Goal: Task Accomplishment & Management: Manage account settings

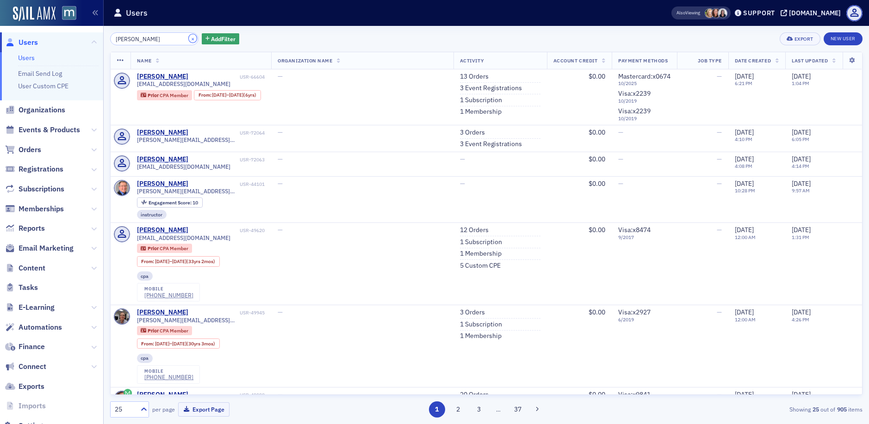
click at [189, 38] on button "×" at bounding box center [193, 38] width 8 height 8
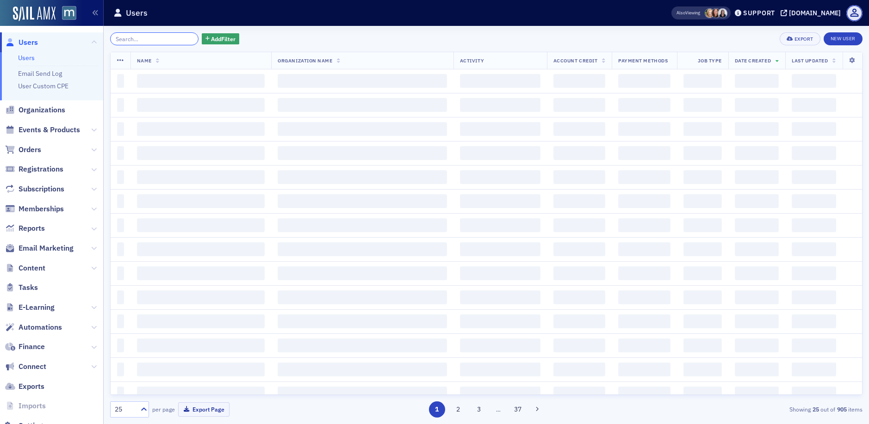
click at [173, 38] on input "search" at bounding box center [154, 38] width 88 height 13
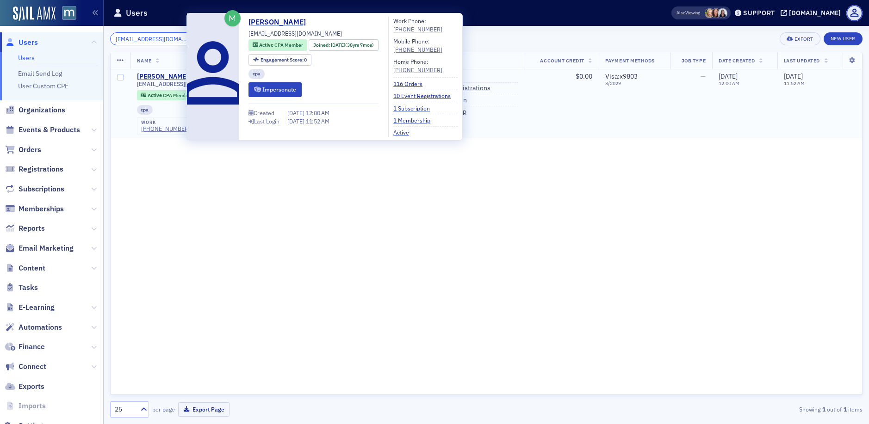
type input "[EMAIL_ADDRESS][DOMAIN_NAME]"
click at [163, 73] on div "[PERSON_NAME]" at bounding box center [162, 77] width 51 height 8
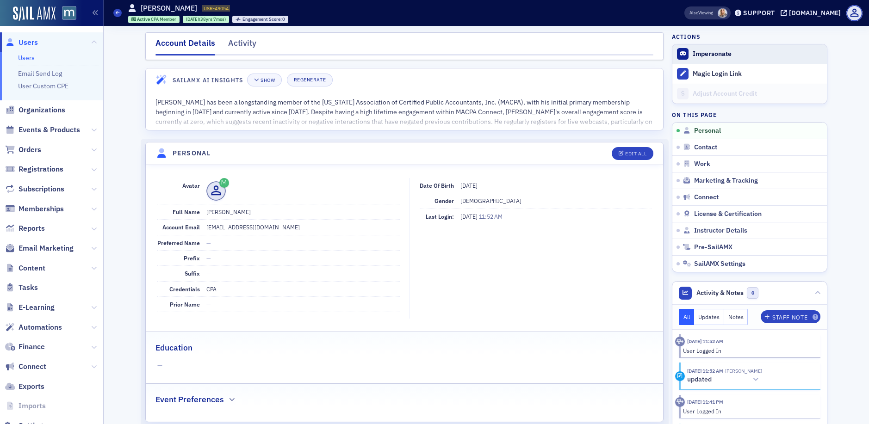
click at [699, 50] on button "Impersonate" at bounding box center [712, 54] width 39 height 8
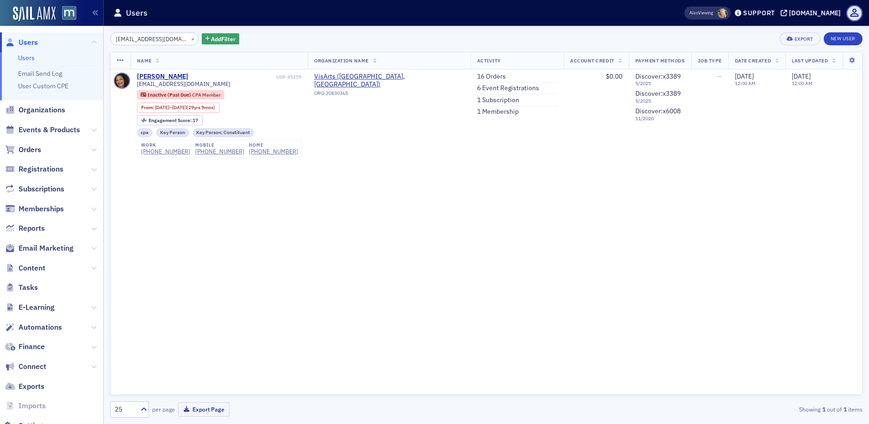
scroll to position [439, 0]
click at [189, 38] on button "×" at bounding box center [193, 38] width 8 height 8
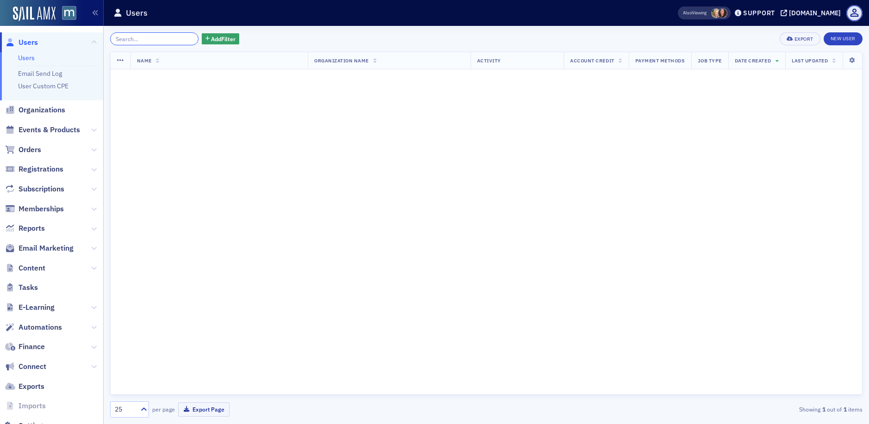
click at [172, 38] on input "search" at bounding box center [154, 38] width 88 height 13
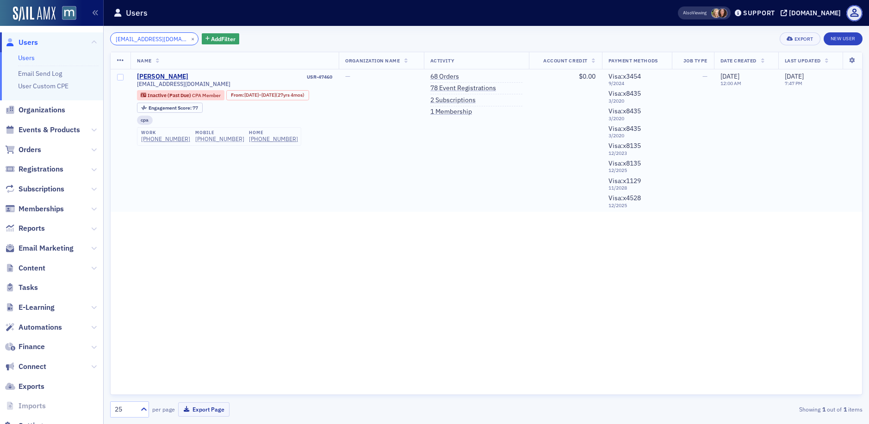
type input "rthcpa@aol.com"
click at [202, 136] on div "(240) 508-4809" at bounding box center [219, 139] width 49 height 7
click at [471, 98] on link "2 Subscriptions" at bounding box center [452, 100] width 45 height 8
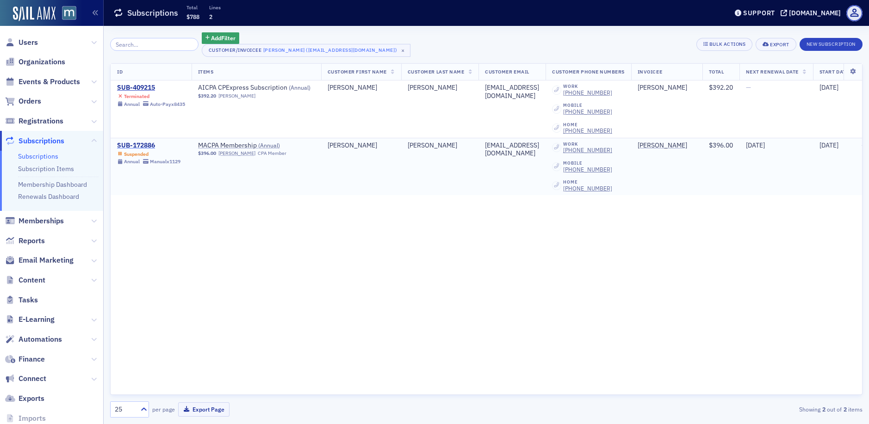
click at [143, 147] on div "SUB-172886" at bounding box center [148, 146] width 63 height 8
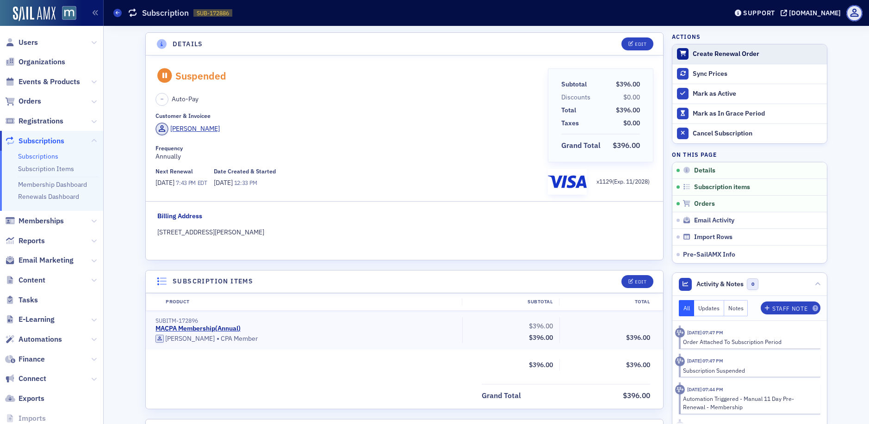
click at [723, 55] on div "Create Renewal Order" at bounding box center [758, 54] width 130 height 8
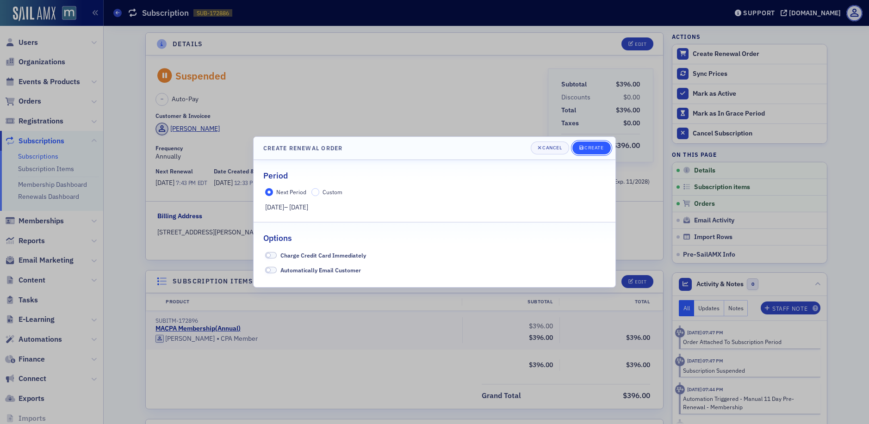
click at [600, 147] on div "Create" at bounding box center [594, 147] width 19 height 5
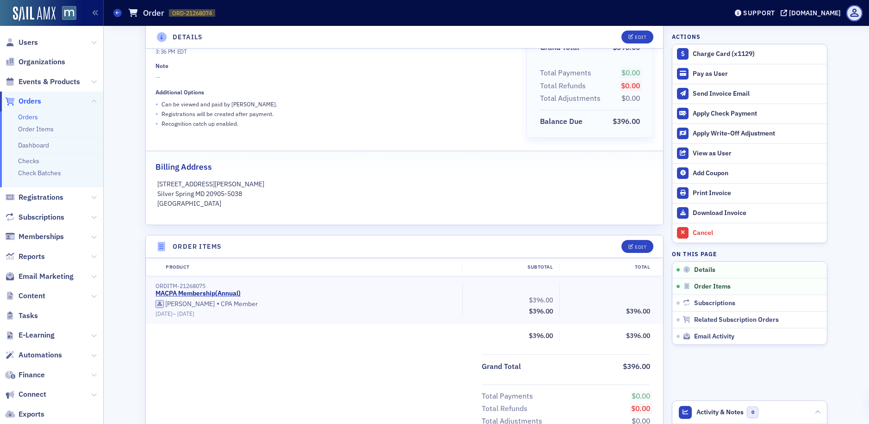
scroll to position [100, 0]
click at [630, 252] on header "Order Items Edit" at bounding box center [404, 245] width 517 height 23
click at [635, 244] on div "Edit" at bounding box center [641, 245] width 12 height 5
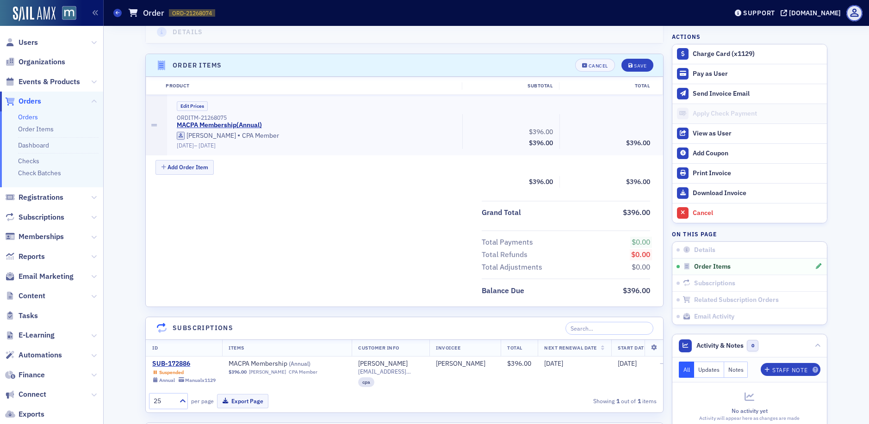
scroll to position [303, 0]
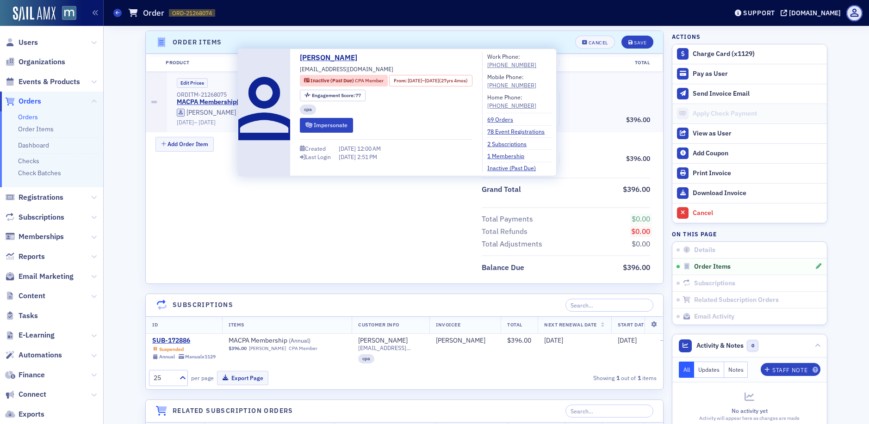
click at [357, 226] on div "Total Payments $0.00 Total Refunds $0.00 Total Adjustments $0.00" at bounding box center [404, 229] width 517 height 44
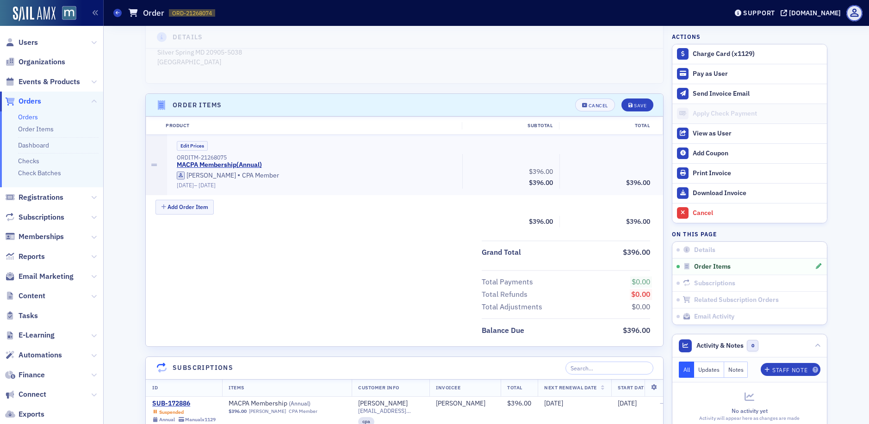
scroll to position [0, 0]
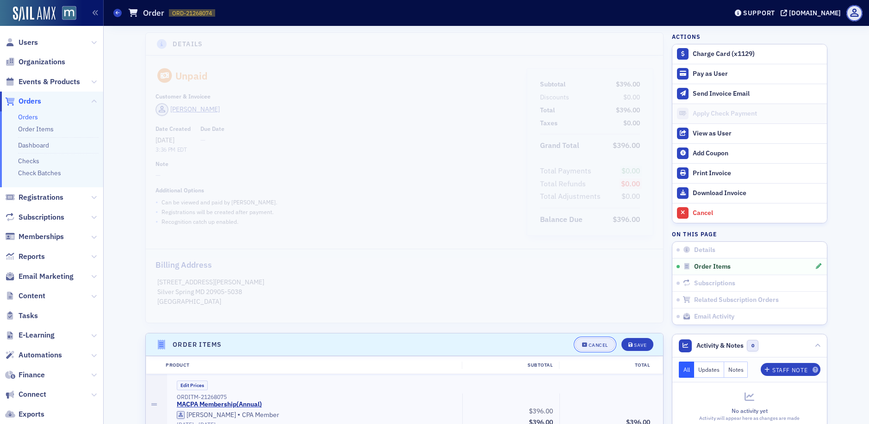
click at [598, 343] on div "Cancel" at bounding box center [598, 345] width 19 height 5
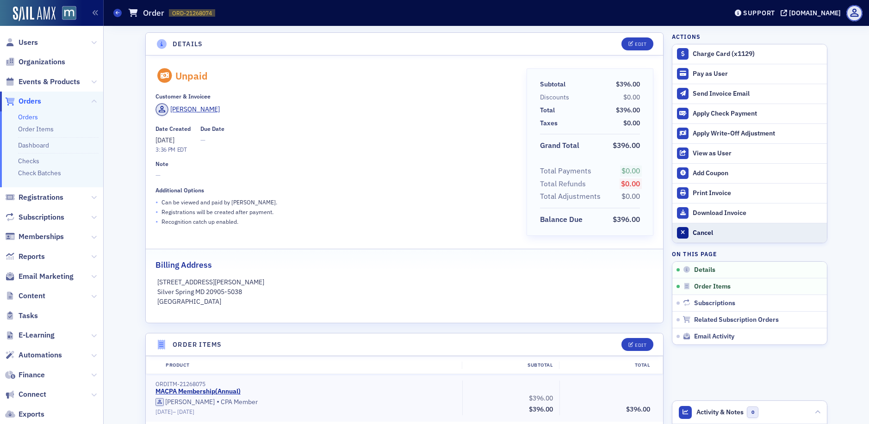
click at [704, 232] on div "Cancel" at bounding box center [758, 233] width 130 height 8
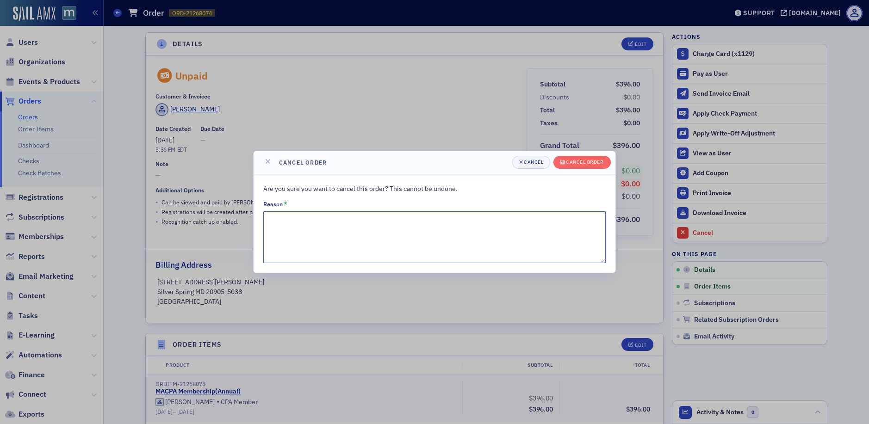
click at [329, 230] on textarea "Reason *" at bounding box center [434, 238] width 343 height 52
type textarea "Error"
click at [569, 163] on div "Cancel order" at bounding box center [584, 162] width 37 height 5
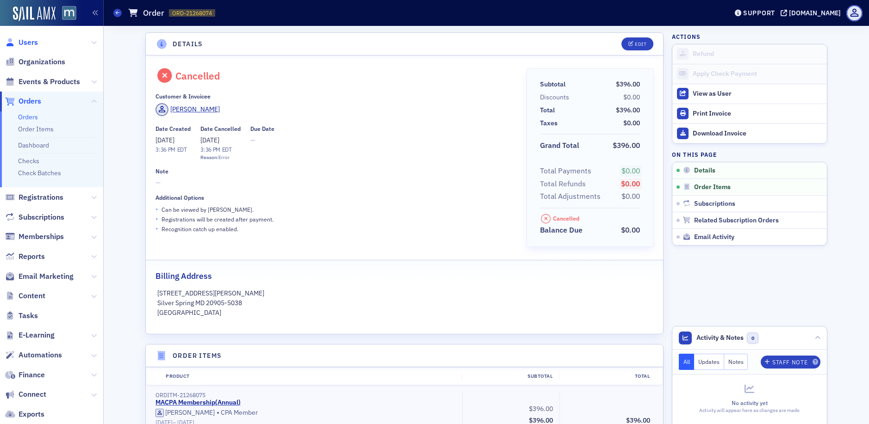
click at [28, 41] on span "Users" at bounding box center [28, 42] width 19 height 10
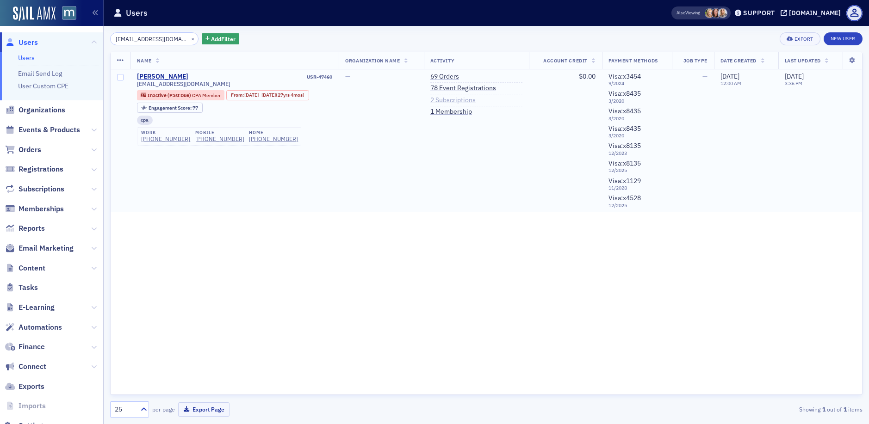
click at [474, 101] on link "2 Subscriptions" at bounding box center [452, 100] width 45 height 8
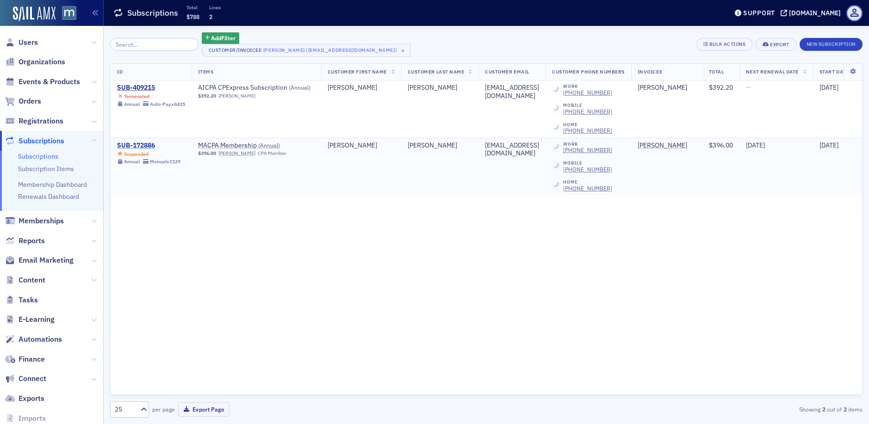
click at [141, 144] on div "SUB-172886" at bounding box center [148, 146] width 63 height 8
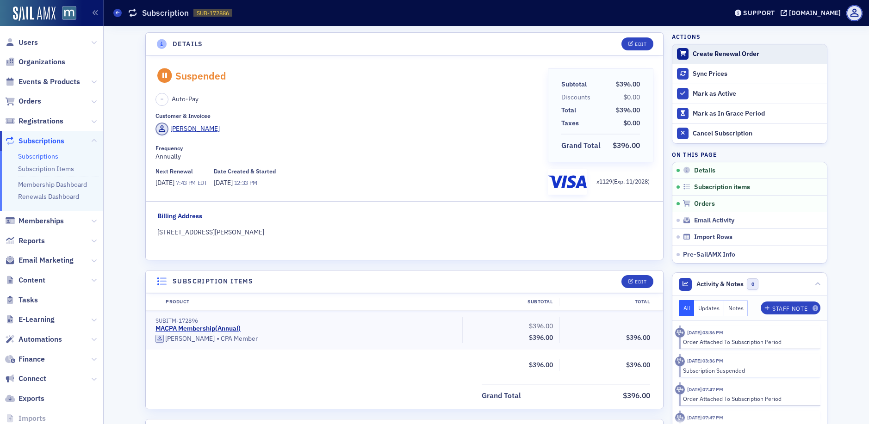
click at [708, 51] on div "Create Renewal Order" at bounding box center [758, 54] width 130 height 8
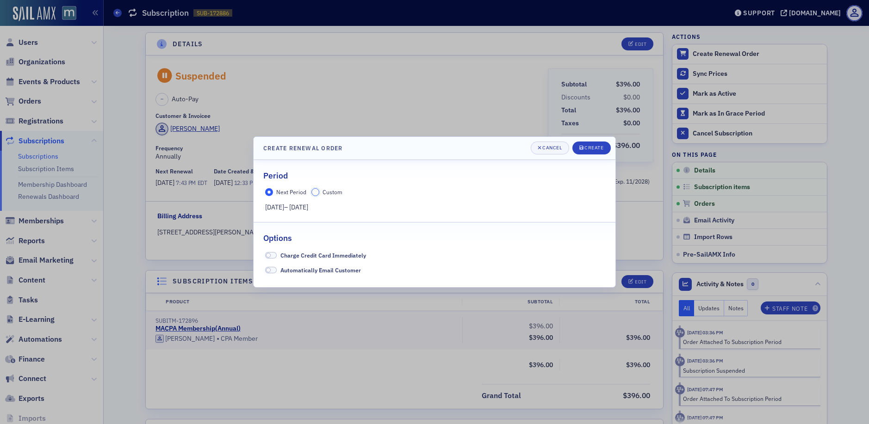
click at [315, 193] on input "Custom" at bounding box center [316, 192] width 8 height 8
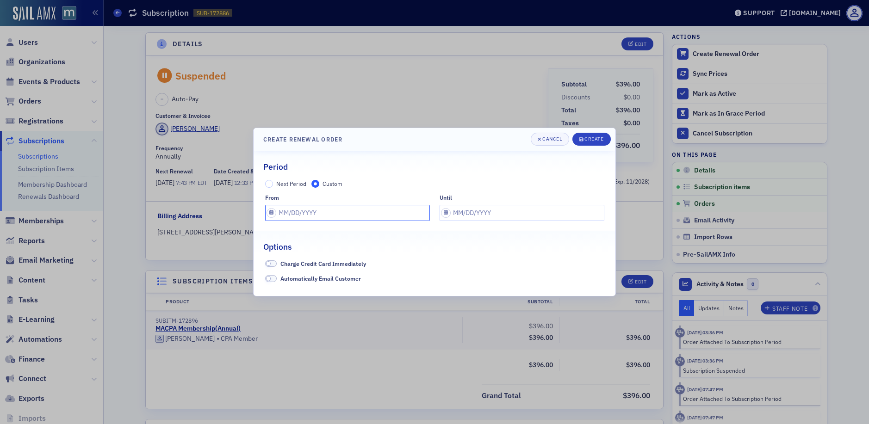
select select "7"
select select "2025"
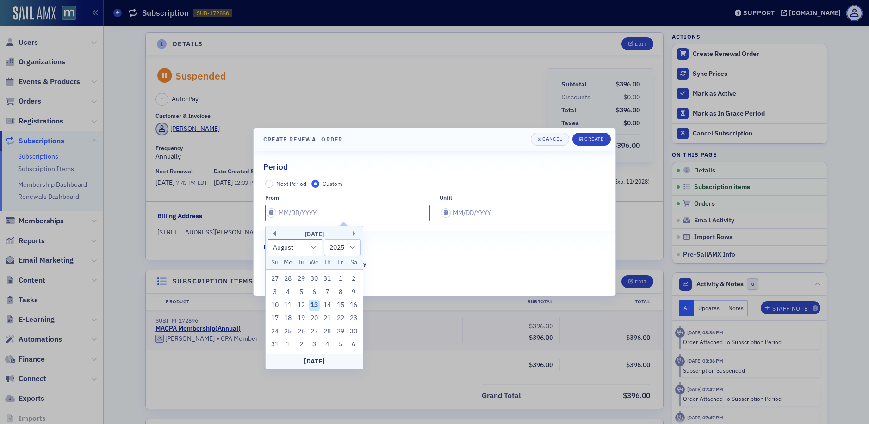
click at [272, 214] on input "text" at bounding box center [347, 213] width 165 height 16
click at [314, 307] on div "13" at bounding box center [314, 305] width 11 height 11
type input "08/13/2025"
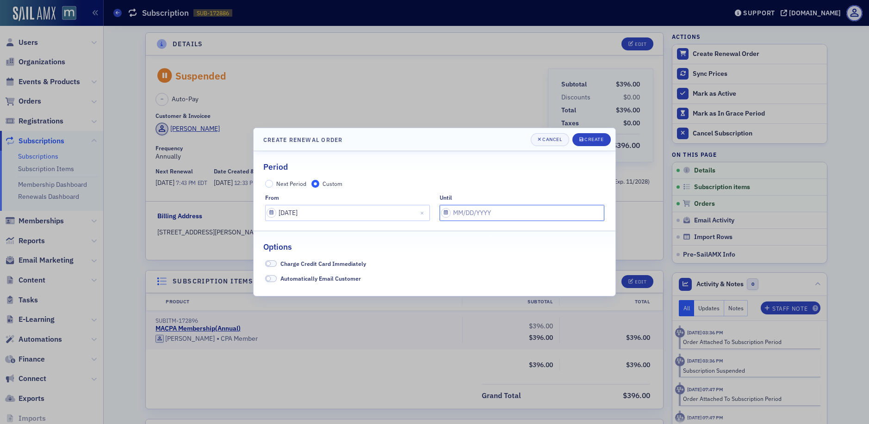
click at [446, 213] on input "text" at bounding box center [522, 213] width 165 height 16
select select "7"
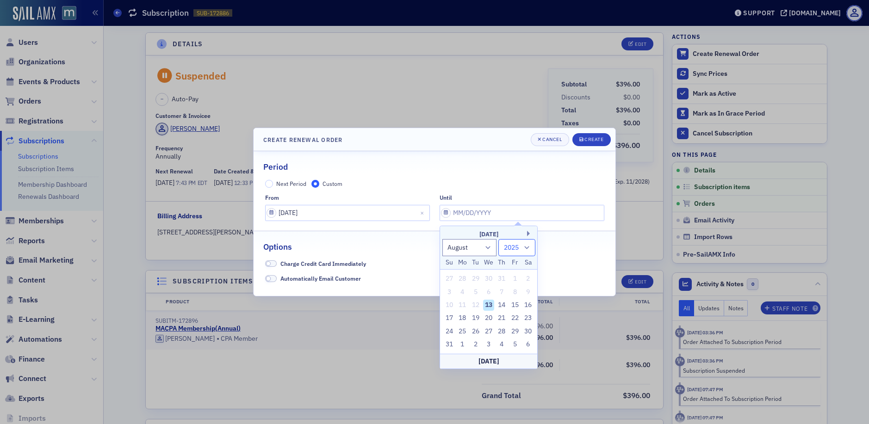
click at [525, 248] on select "2025 2026 2027 2028 2029 2030 2031 2032 2033 2034 2035 2036 2037 2038 2039 2040…" at bounding box center [517, 247] width 37 height 17
select select "2026"
click at [499, 239] on select "2025 2026 2027 2028 2029 2030 2031 2032 2033 2034 2035 2036 2037 2038 2039 2040…" at bounding box center [517, 247] width 37 height 17
click at [503, 304] on div "13" at bounding box center [502, 305] width 11 height 11
type input "08/13/2026"
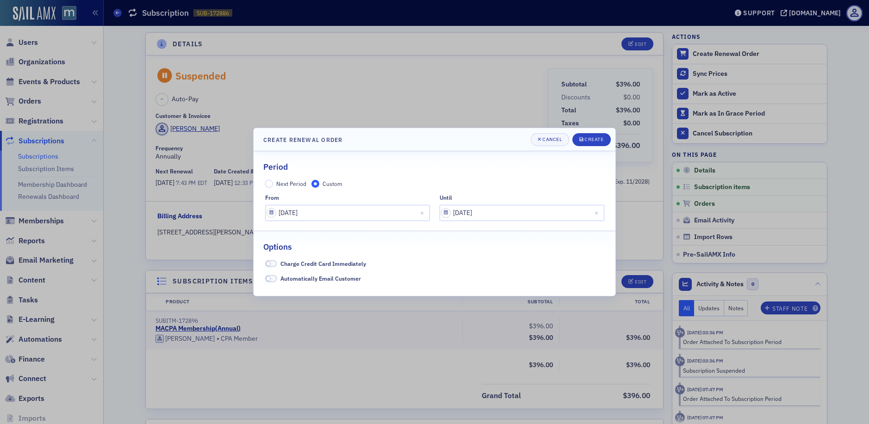
click at [495, 287] on div "Period Next Period Custom from 08/13/2025 until 08/13/2026 Options Charge Credi…" at bounding box center [435, 223] width 362 height 144
click at [588, 141] on div "Create" at bounding box center [594, 139] width 19 height 5
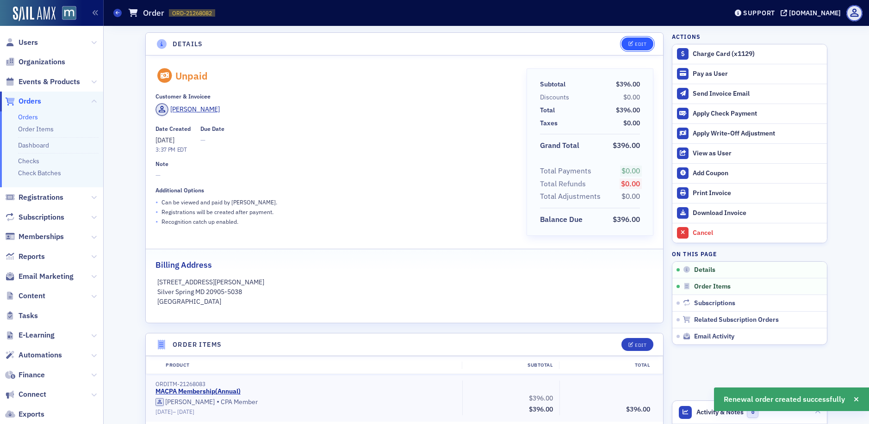
click at [637, 46] on div "Edit" at bounding box center [641, 44] width 12 height 5
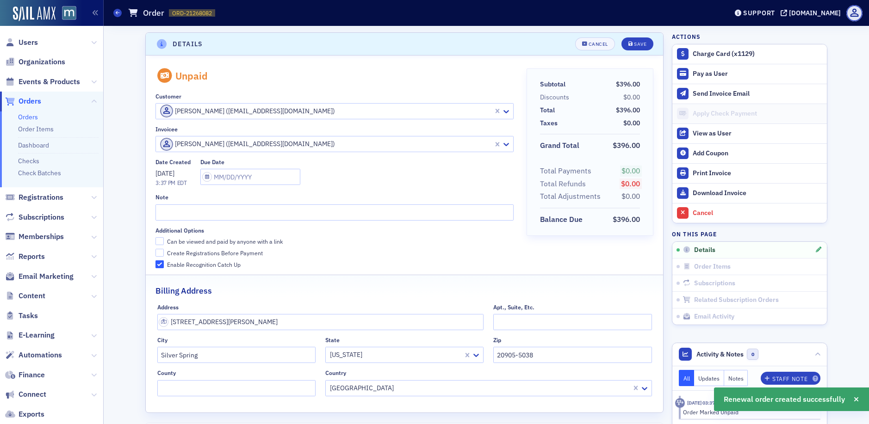
scroll to position [2, 0]
click at [156, 239] on input "Can be viewed and paid by anyone with a link" at bounding box center [160, 240] width 8 height 8
checkbox input "true"
click at [156, 249] on input "Create Registrations Before Payment" at bounding box center [160, 251] width 8 height 8
checkbox input "true"
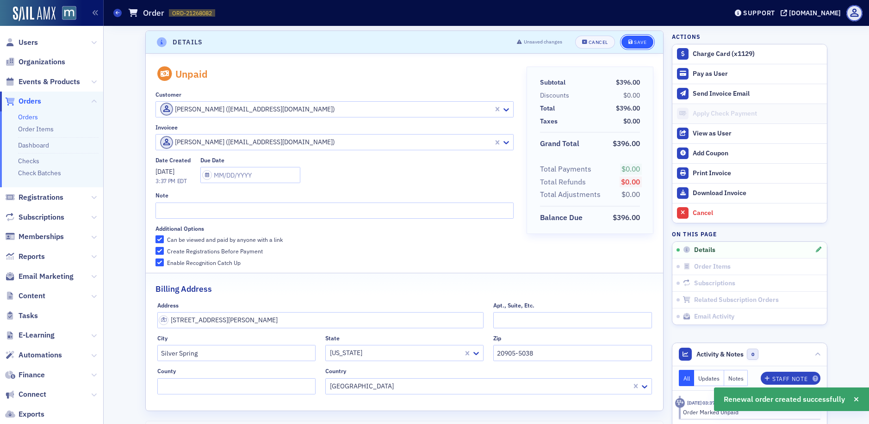
click at [634, 43] on div "Save" at bounding box center [640, 42] width 12 height 5
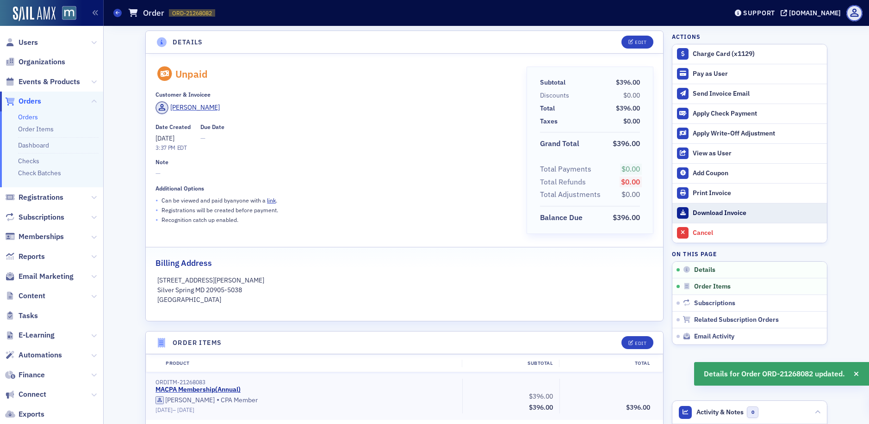
click at [718, 210] on div "Download Invoice" at bounding box center [758, 213] width 130 height 8
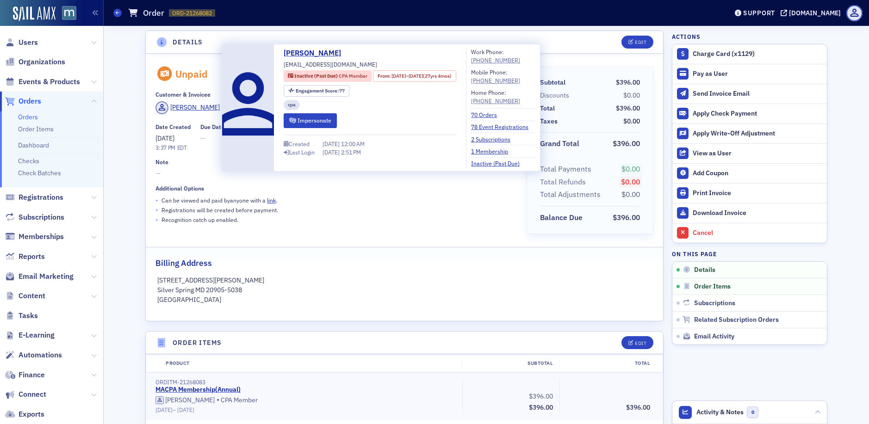
click at [308, 62] on span "rthcpa@aol.com" at bounding box center [330, 64] width 93 height 8
copy div "rthcpa@aol.com"
